Goal: Transaction & Acquisition: Book appointment/travel/reservation

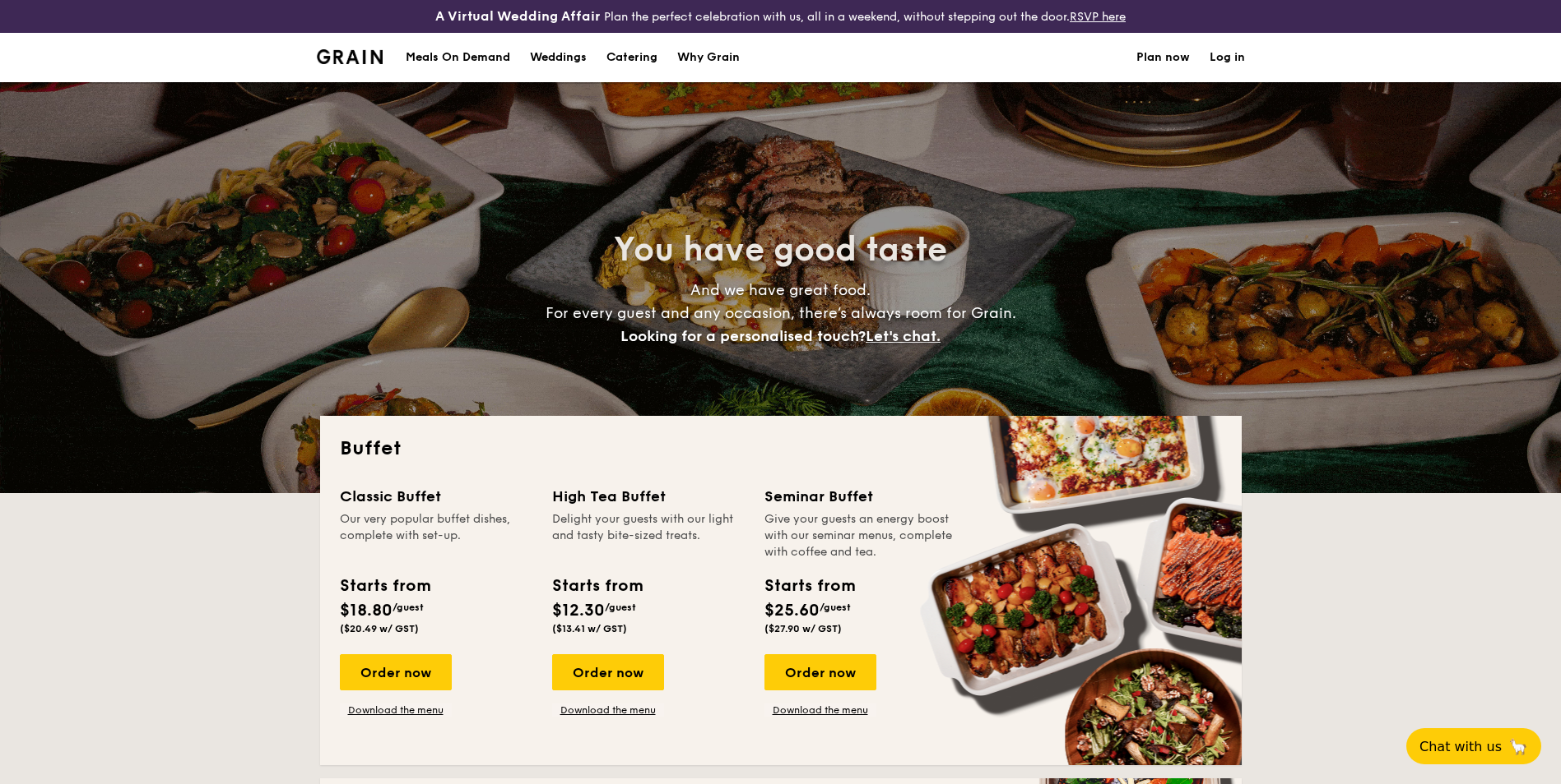
select select
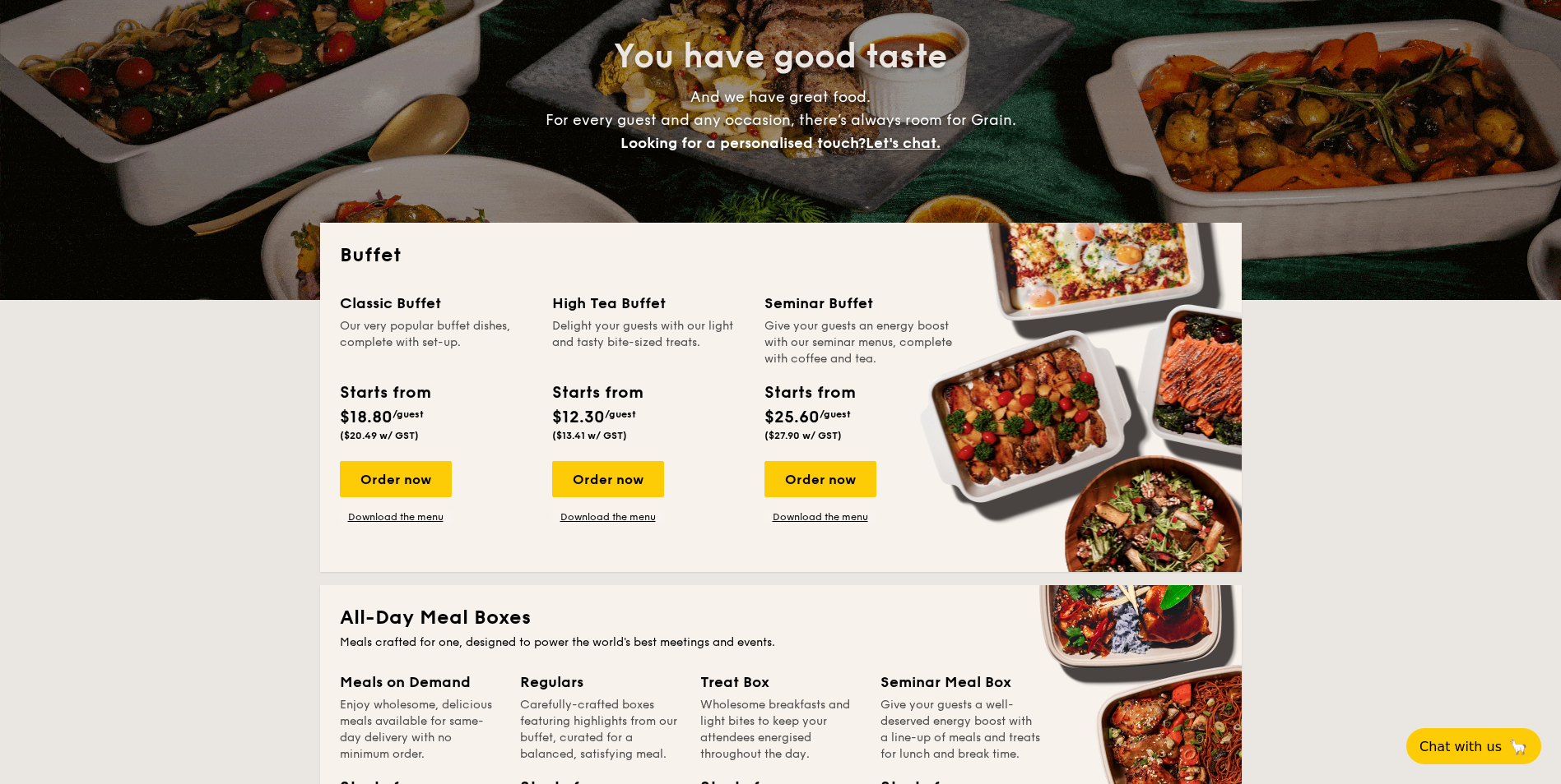
scroll to position [247, 0]
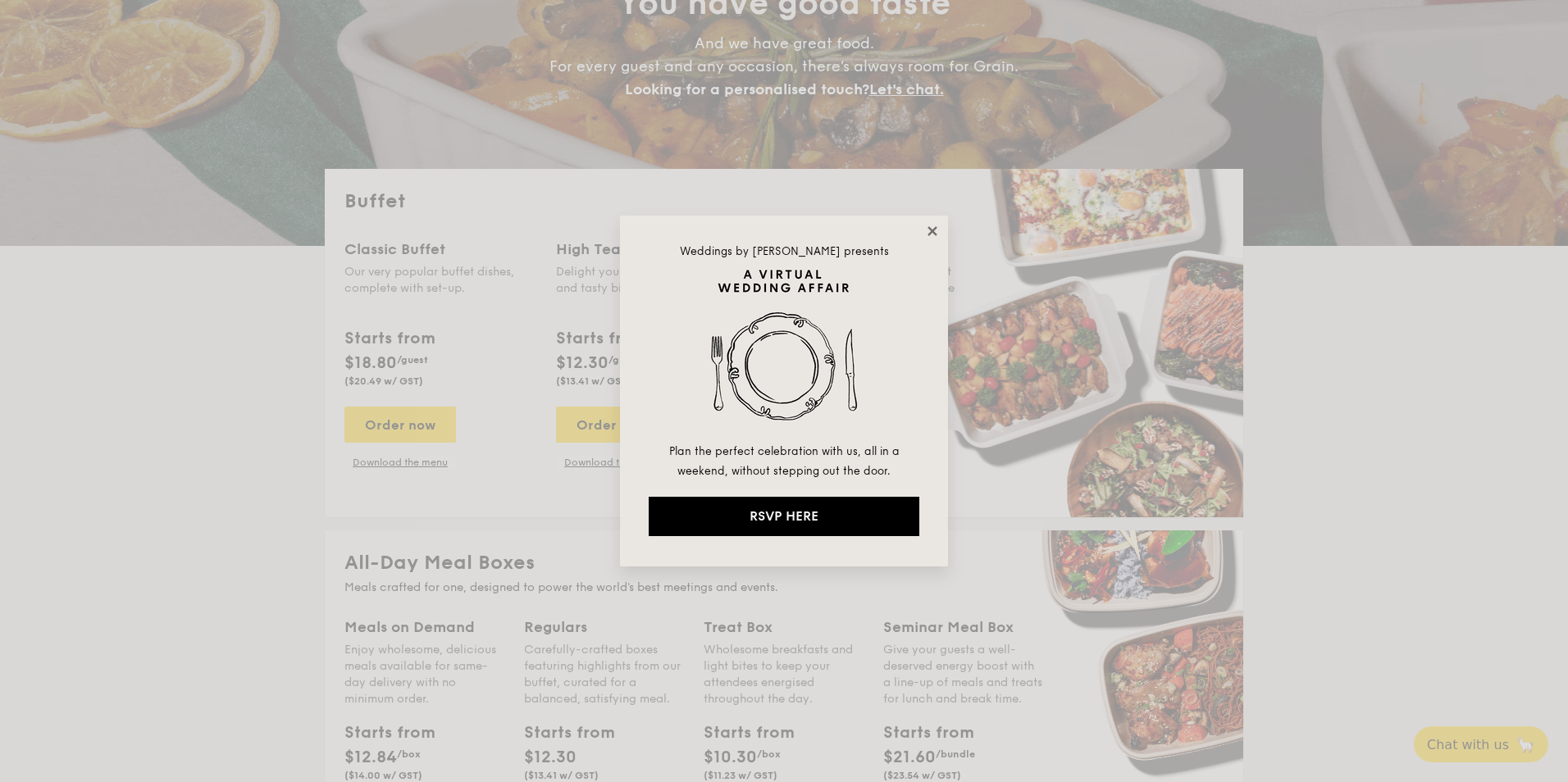
click at [935, 232] on icon at bounding box center [932, 231] width 9 height 9
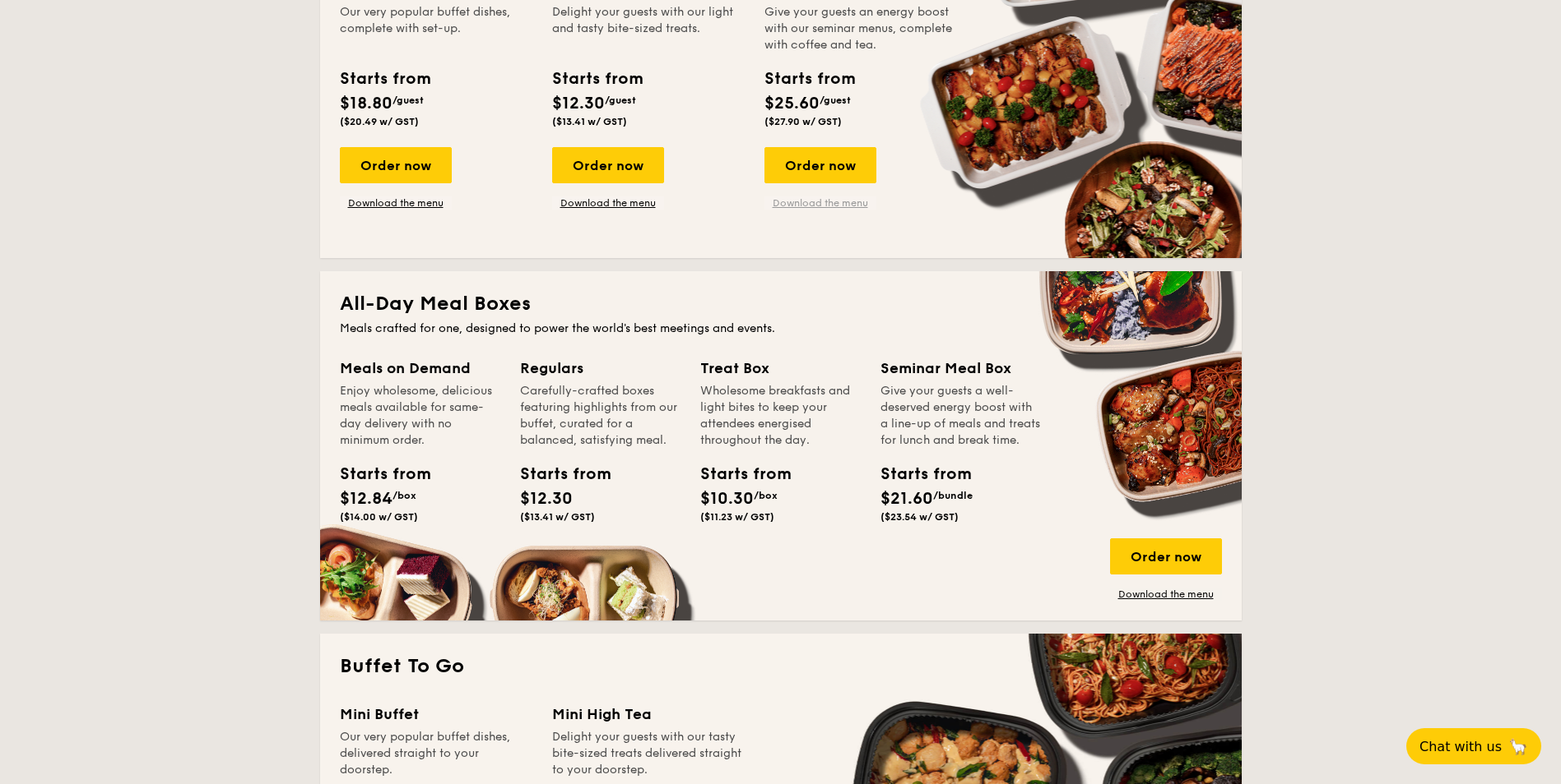
scroll to position [329, 0]
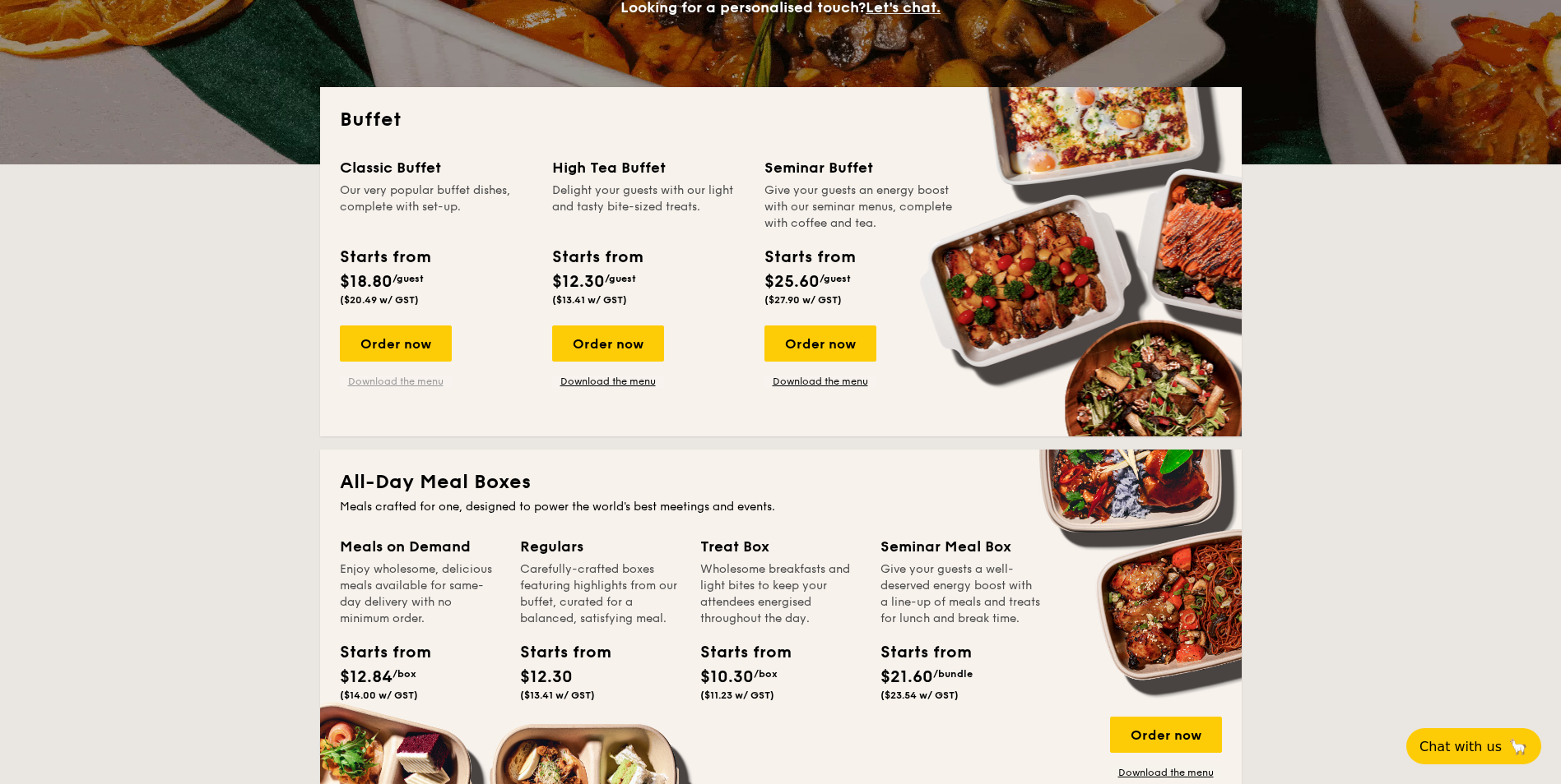
click at [391, 382] on link "Download the menu" at bounding box center [395, 380] width 112 height 13
click at [410, 374] on link "Download the menu" at bounding box center [395, 380] width 112 height 13
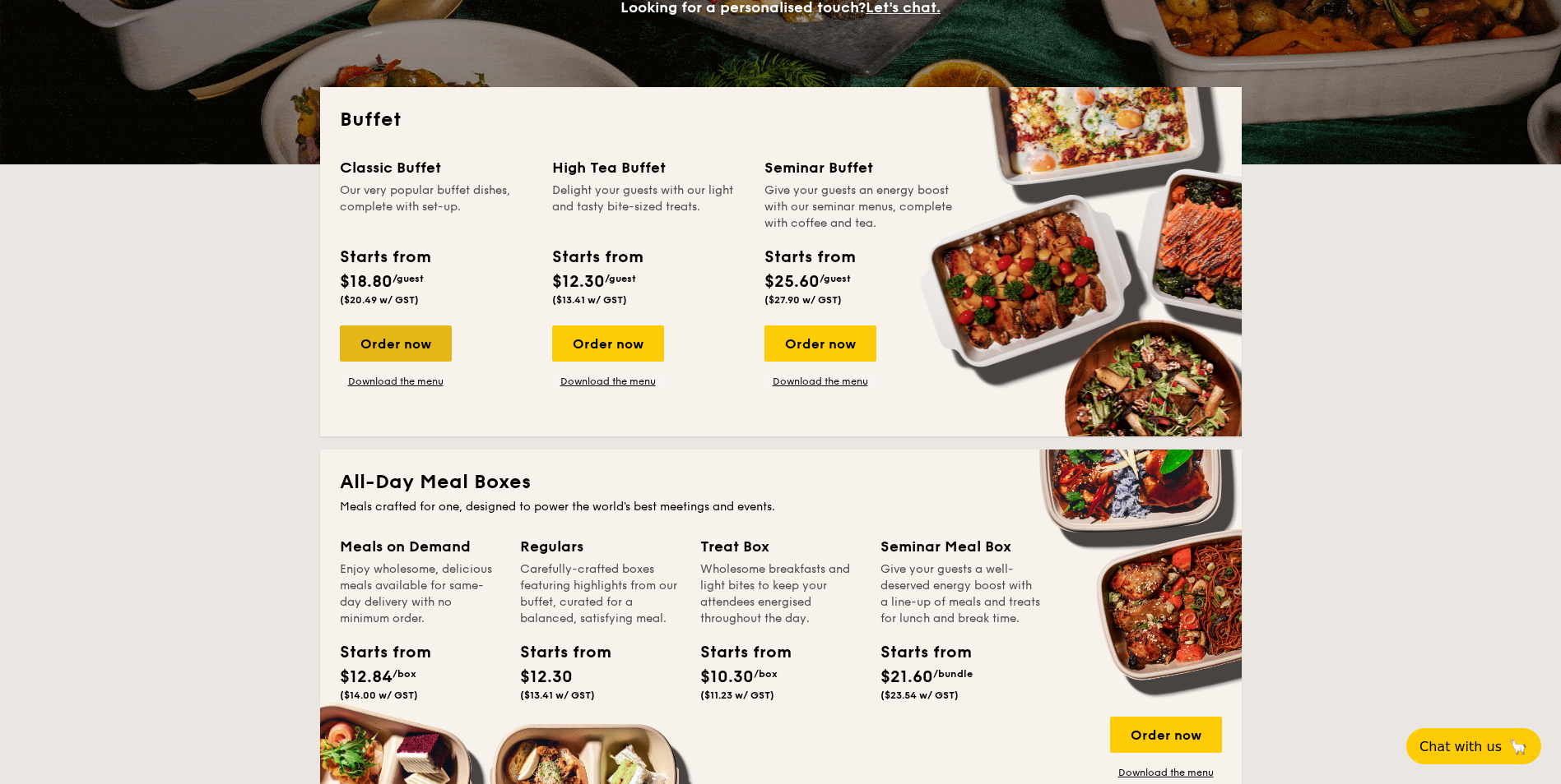
click at [396, 341] on div "Order now" at bounding box center [395, 343] width 112 height 36
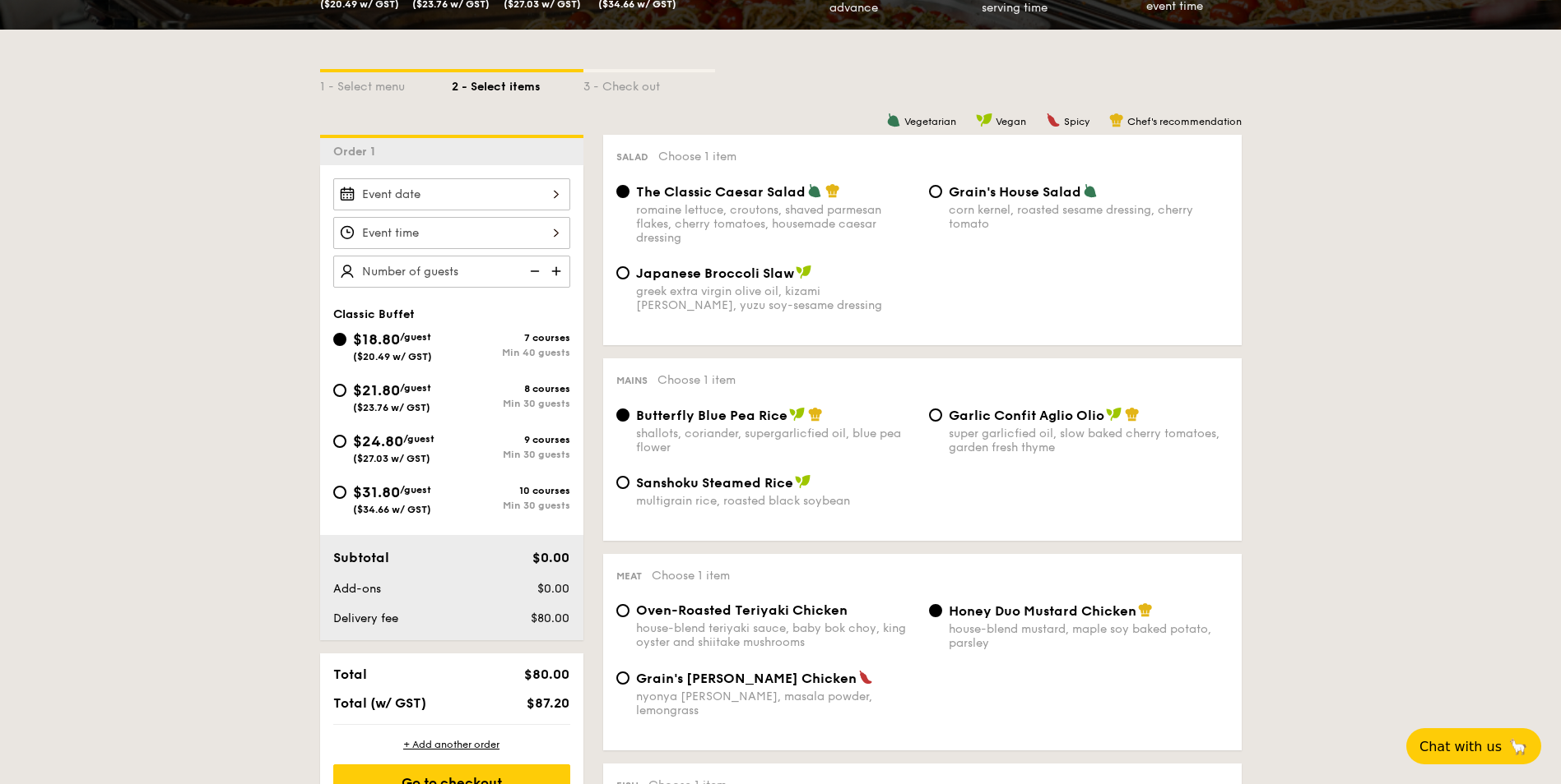
scroll to position [412, 0]
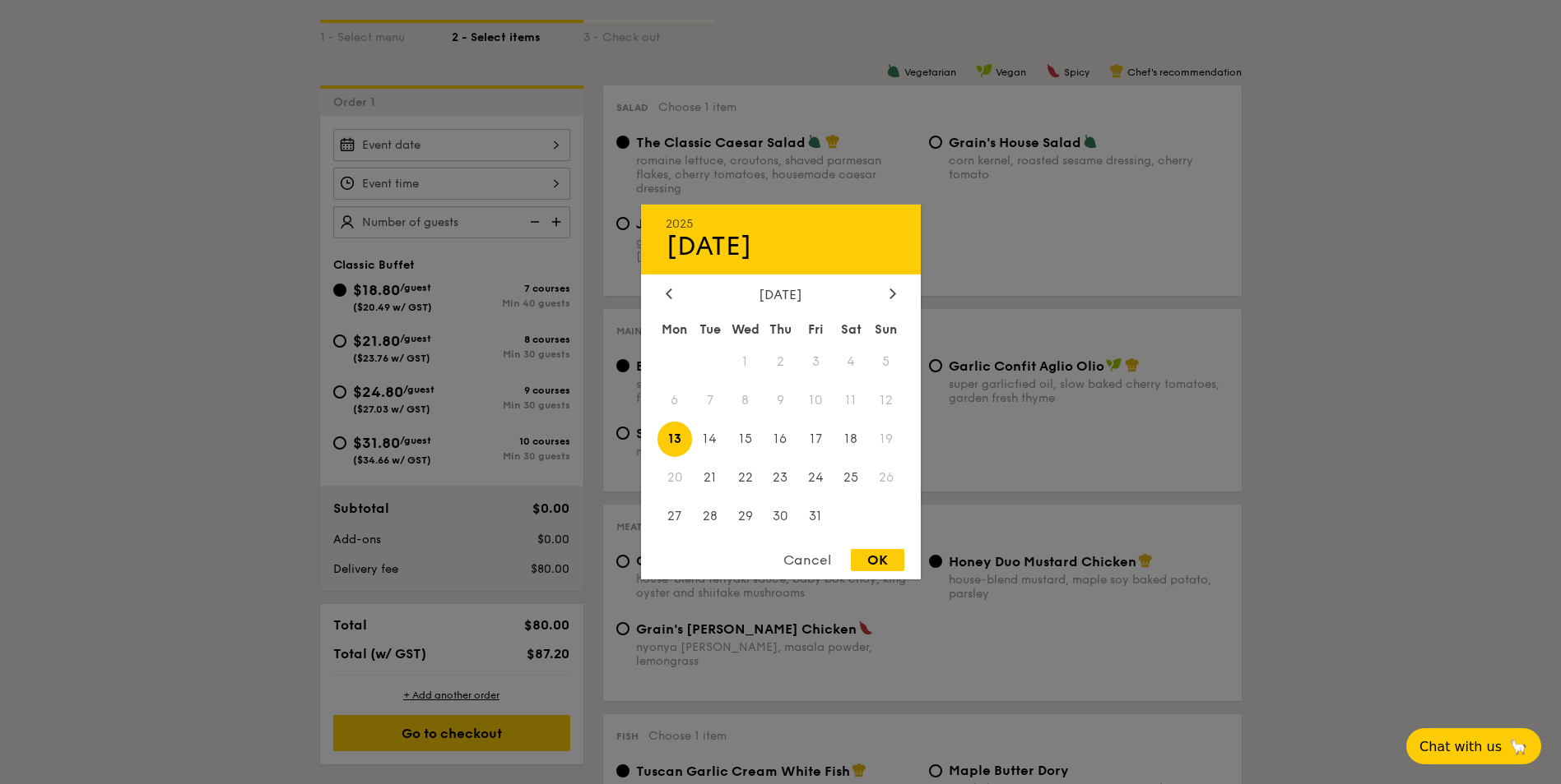
click at [552, 146] on div "2025 Oct [DATE] Tue Wed Thu Fri Sat Sun 1 2 3 4 5 6 7 8 9 10 11 12 13 14 15 16 …" at bounding box center [451, 144] width 237 height 32
click at [886, 438] on span "19" at bounding box center [886, 440] width 35 height 35
click at [851, 438] on span "18" at bounding box center [851, 440] width 35 height 35
click at [888, 438] on span "19" at bounding box center [886, 440] width 35 height 35
click at [809, 554] on div "Cancel" at bounding box center [807, 560] width 81 height 22
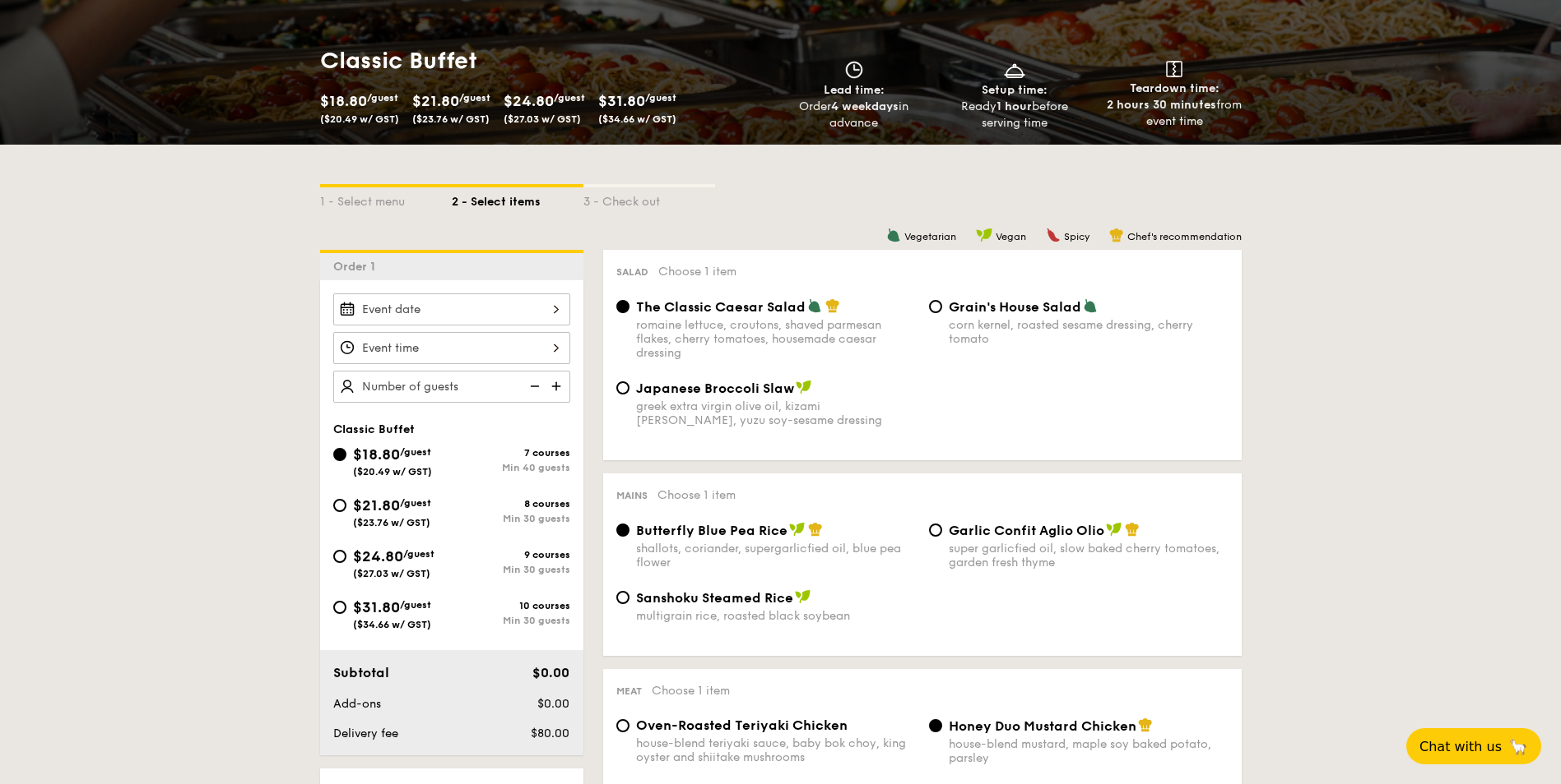
scroll to position [329, 0]
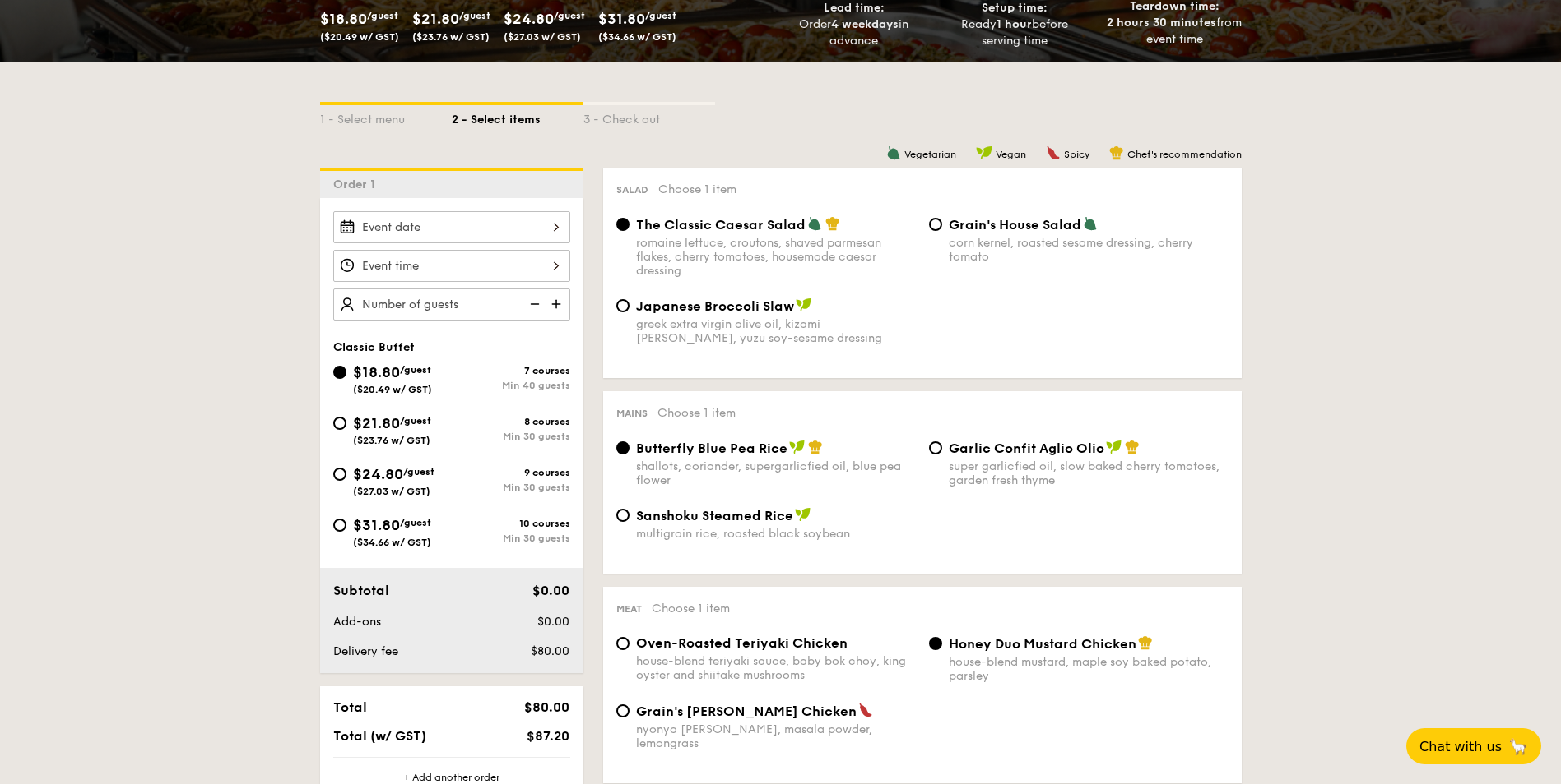
click at [390, 423] on span "$21.80" at bounding box center [377, 423] width 47 height 19
click at [346, 423] on input "$21.80 /guest ($23.76 w/ GST) 8 courses Min 30 guests" at bounding box center [339, 422] width 13 height 13
radio input "true"
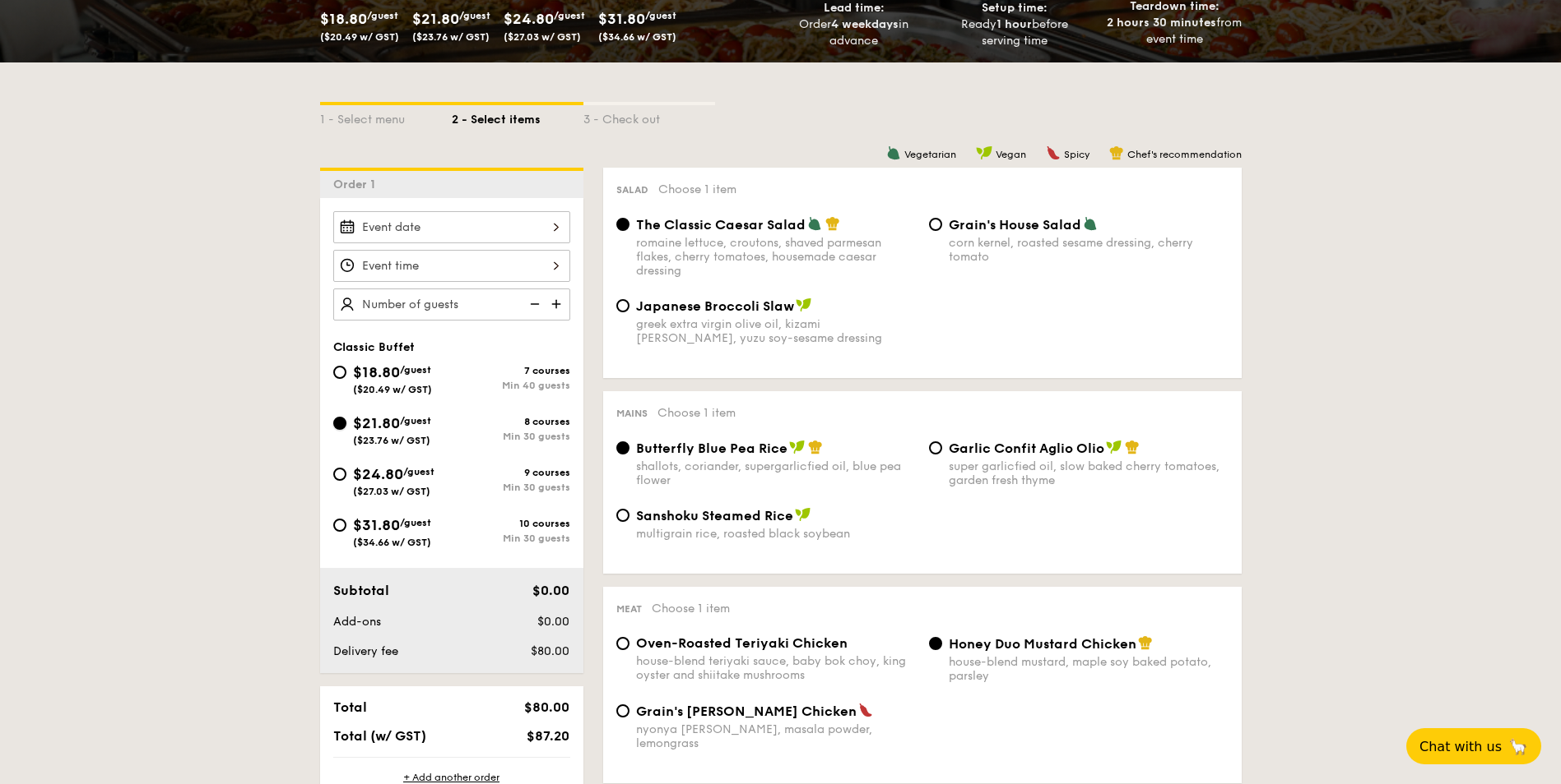
radio input "true"
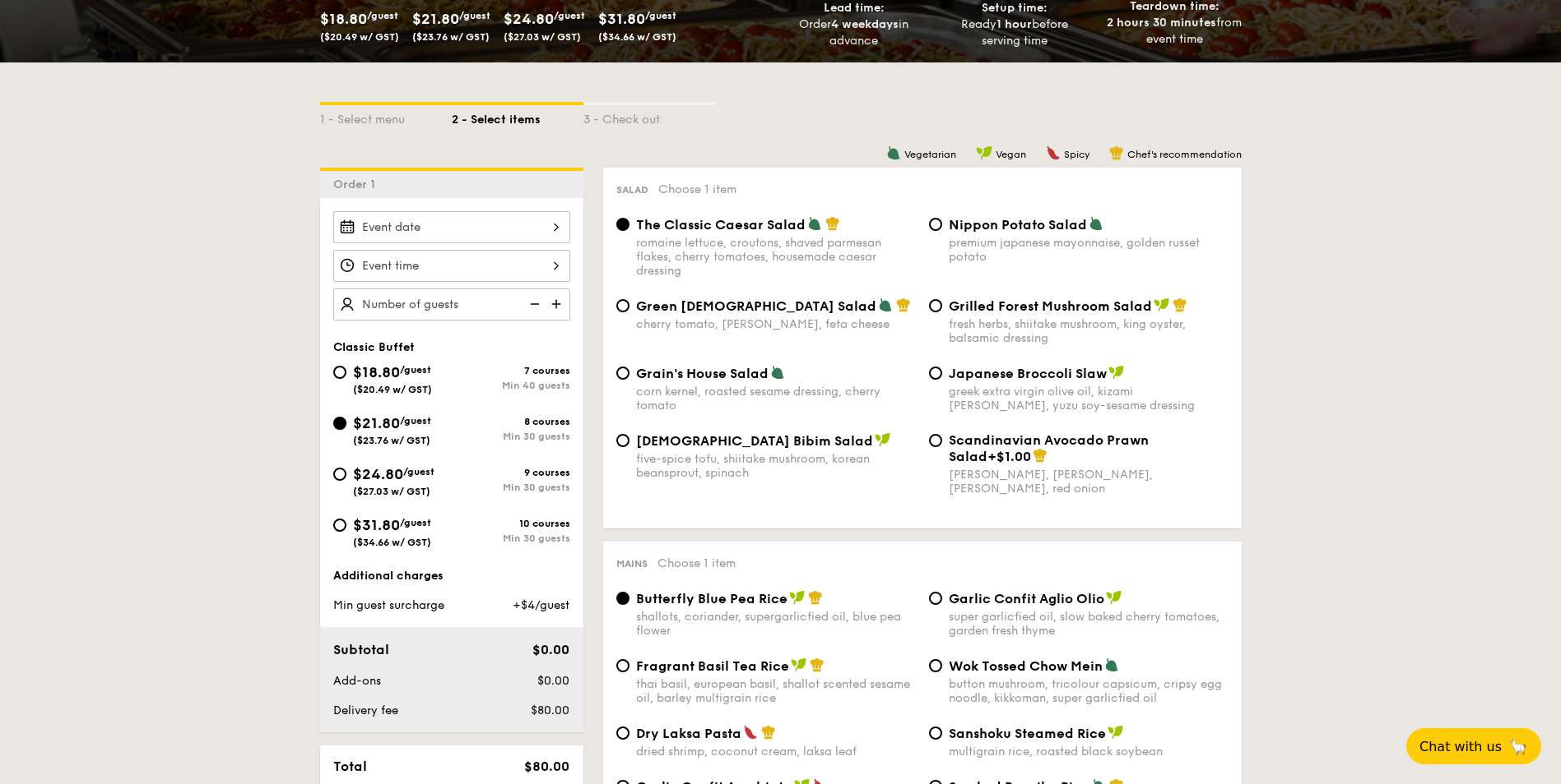
scroll to position [165, 0]
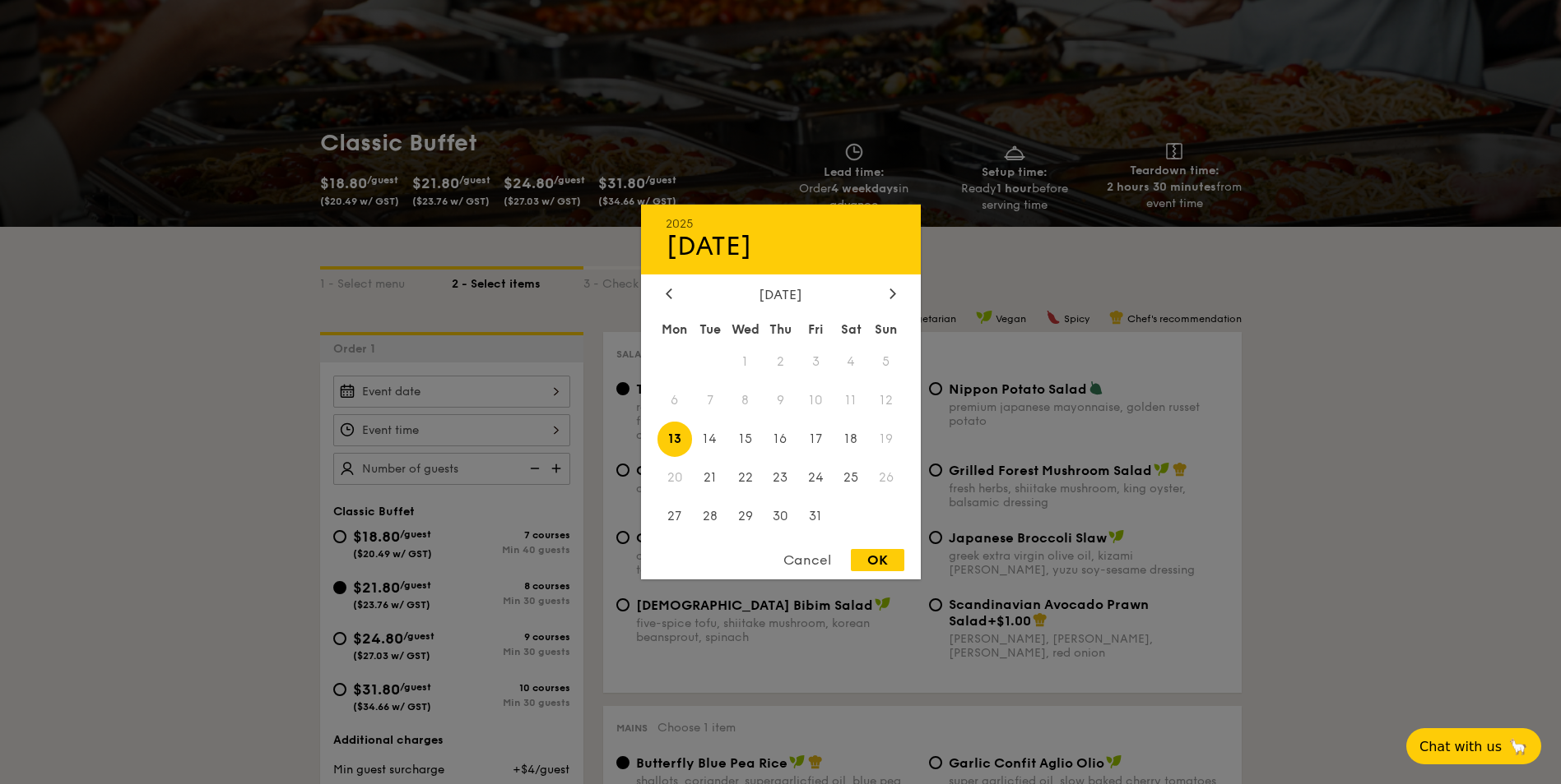
click at [545, 386] on div "2025 Oct [DATE] Tue Wed Thu Fri Sat Sun 1 2 3 4 5 6 7 8 9 10 11 12 13 14 15 16 …" at bounding box center [451, 391] width 237 height 32
click at [890, 435] on span "19" at bounding box center [886, 440] width 35 height 35
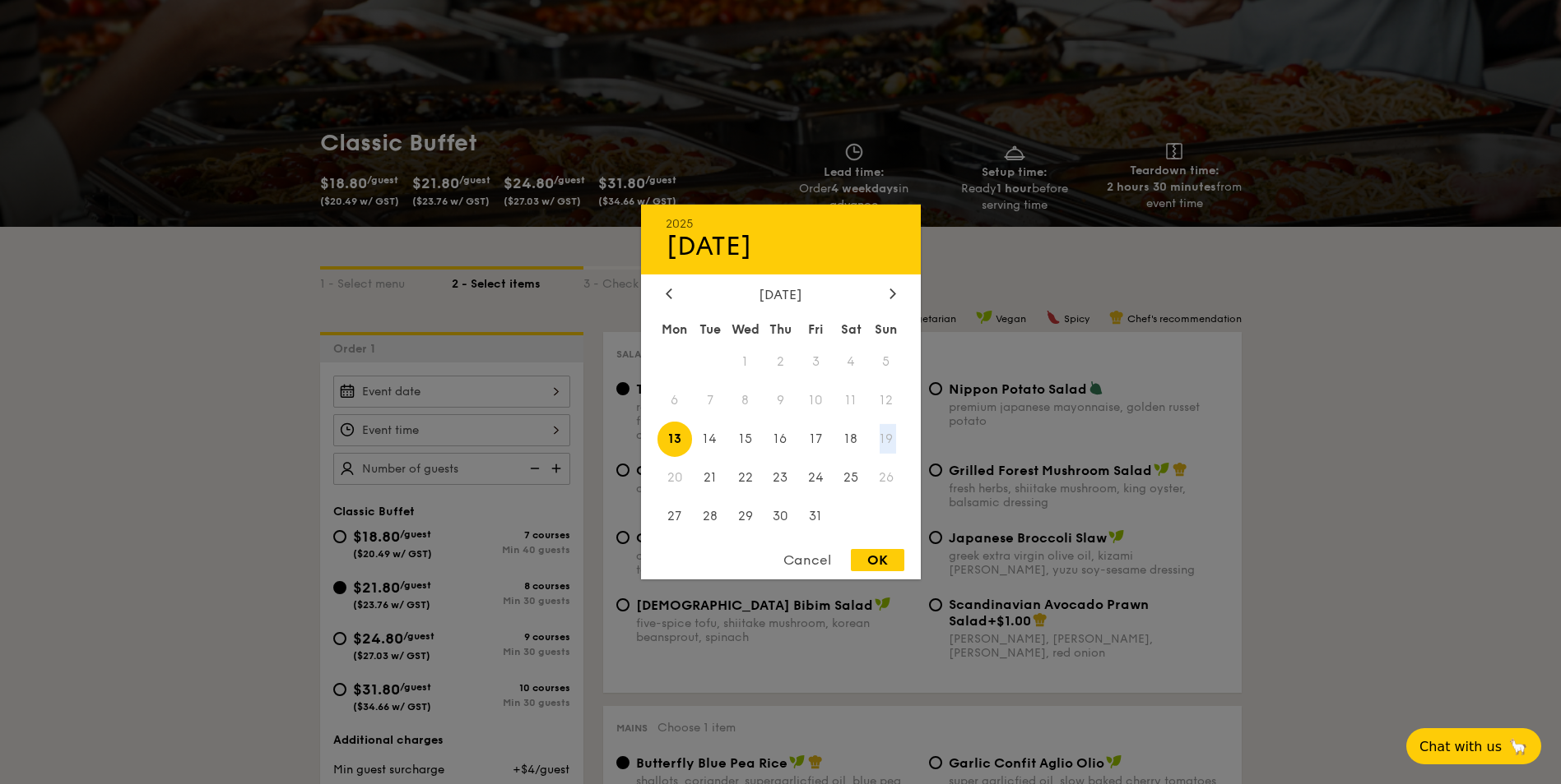
click at [890, 435] on span "19" at bounding box center [886, 440] width 35 height 35
click at [816, 557] on div "Cancel" at bounding box center [807, 560] width 81 height 22
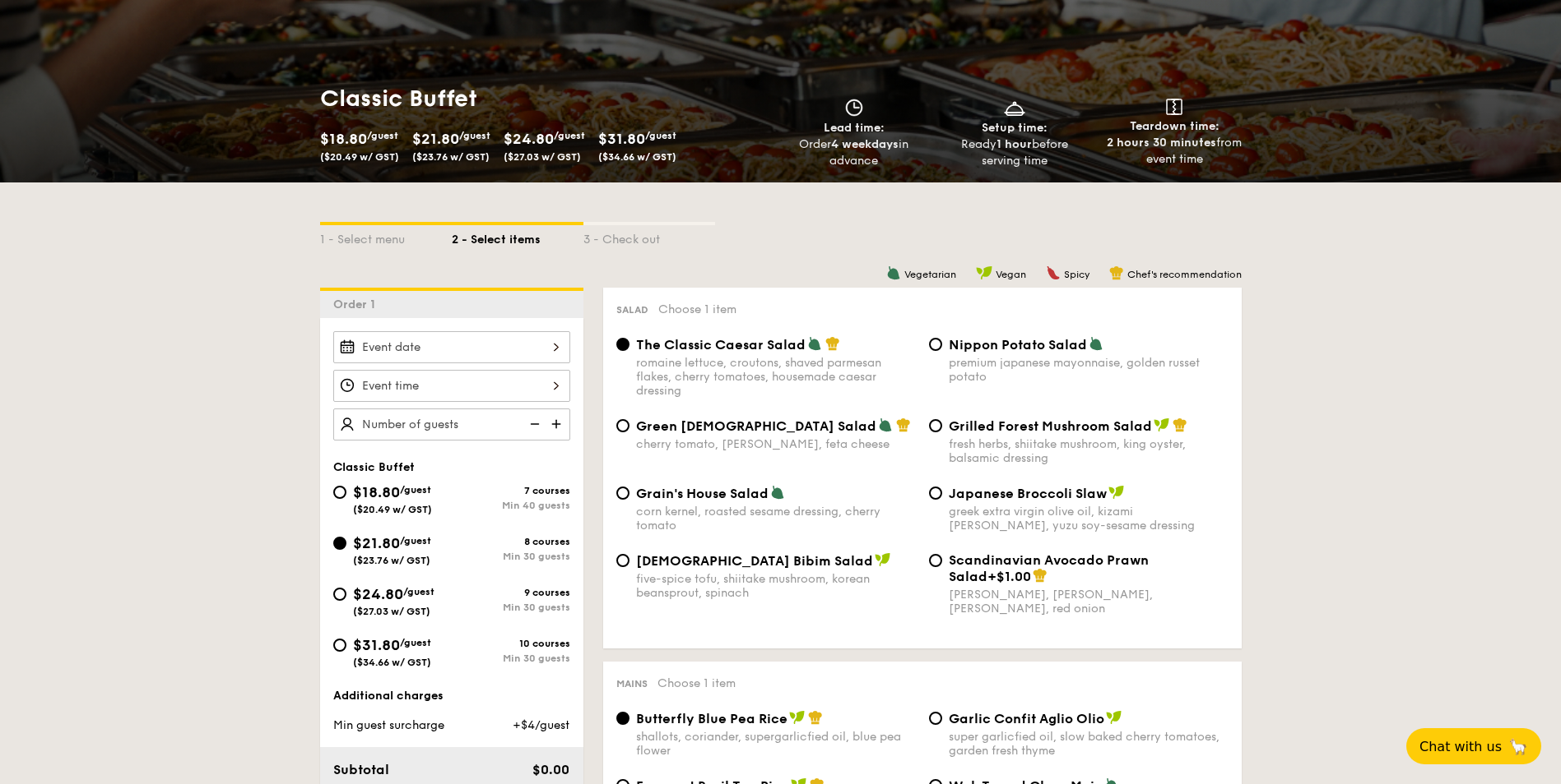
scroll to position [247, 0]
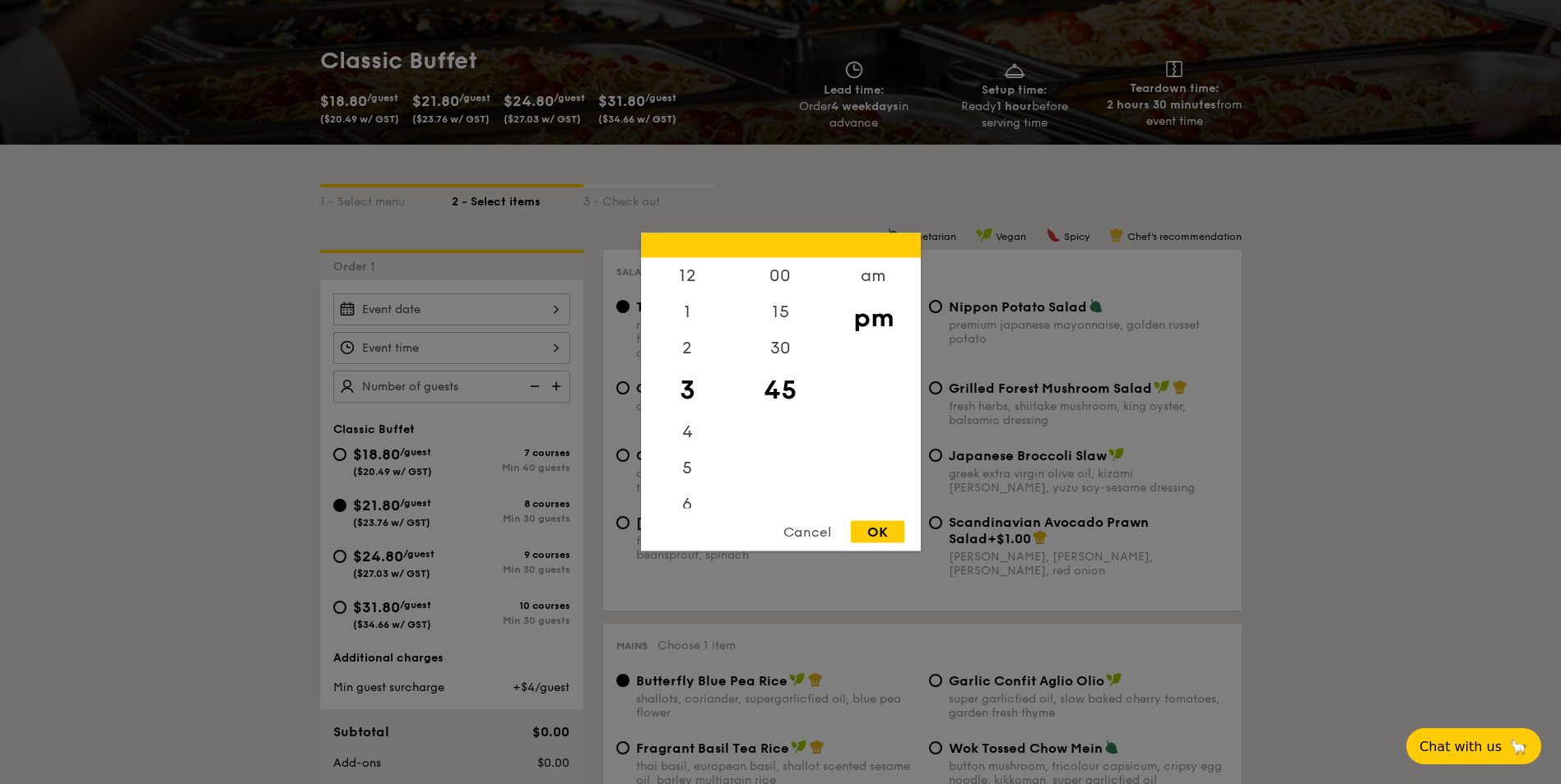
click at [556, 344] on div "12 1 2 3 4 5 6 7 8 9 10 11 00 15 30 45 am pm Cancel OK" at bounding box center [451, 348] width 237 height 32
click at [558, 344] on div at bounding box center [780, 392] width 1561 height 784
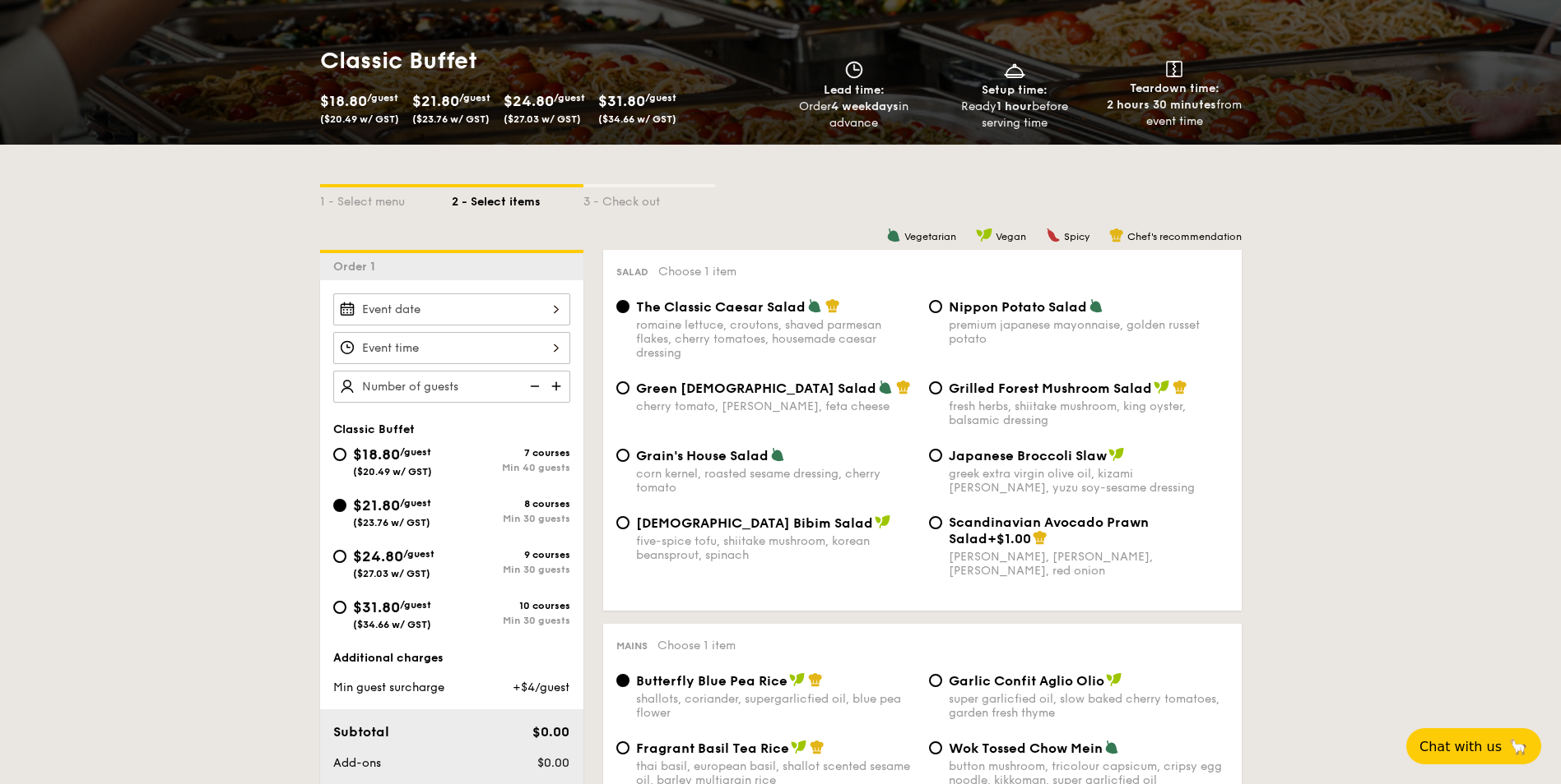
click at [552, 389] on img at bounding box center [557, 386] width 24 height 31
type input "20 guests"
click at [558, 308] on div at bounding box center [451, 309] width 237 height 32
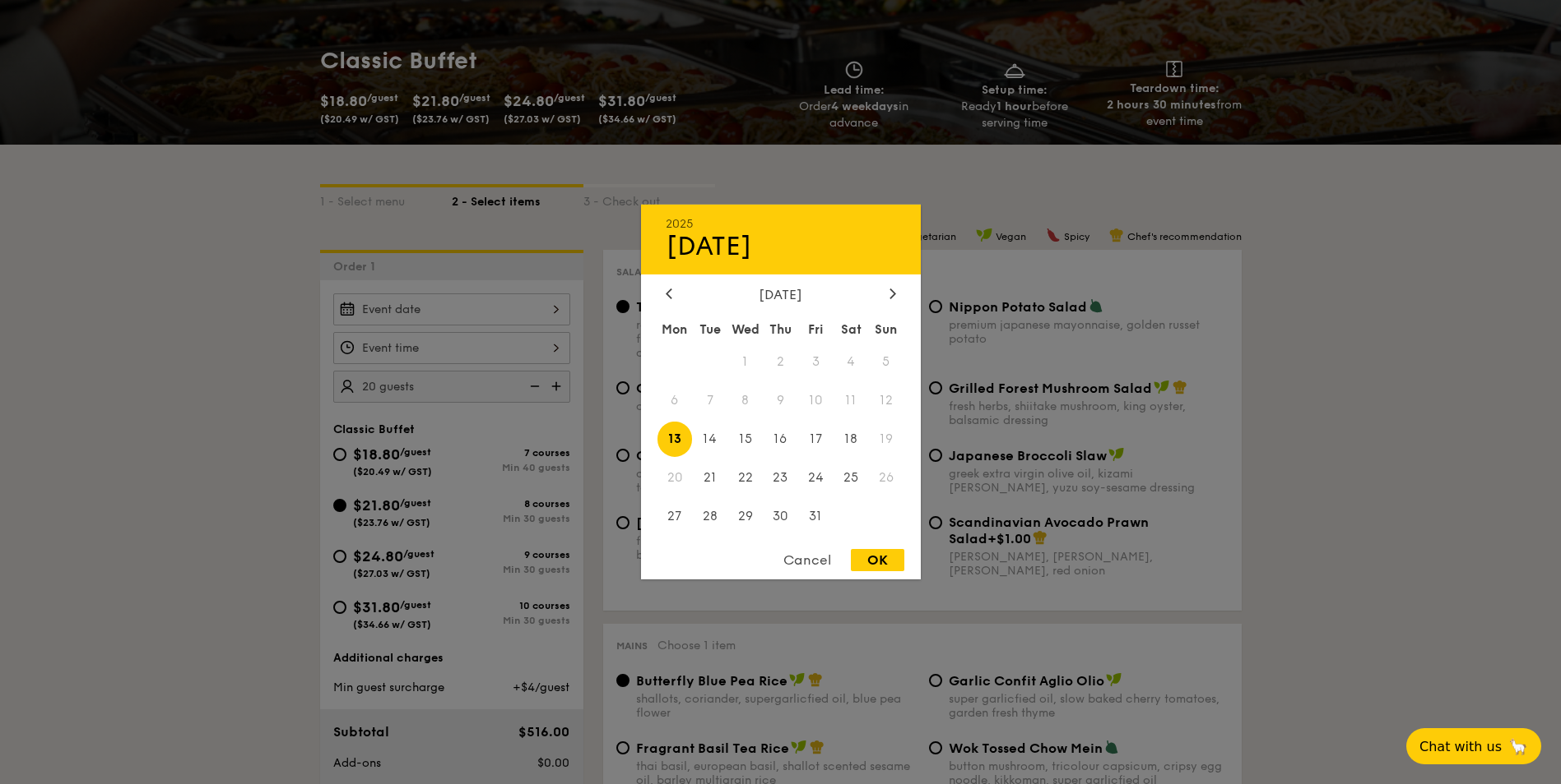
click at [805, 559] on div "Cancel" at bounding box center [807, 560] width 81 height 22
